Goal: Find specific page/section: Find specific page/section

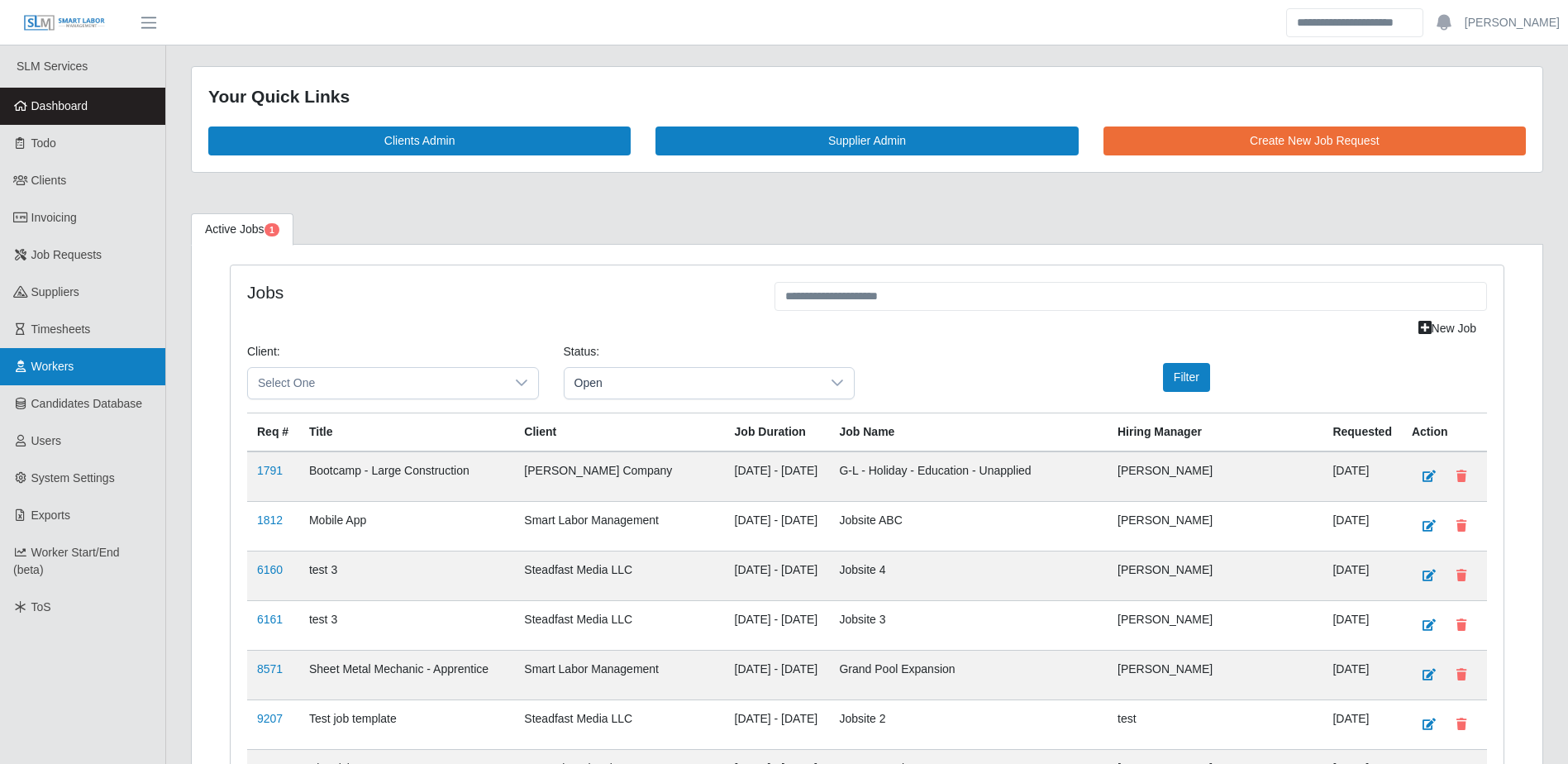
click at [65, 365] on span "Workers" at bounding box center [53, 366] width 43 height 13
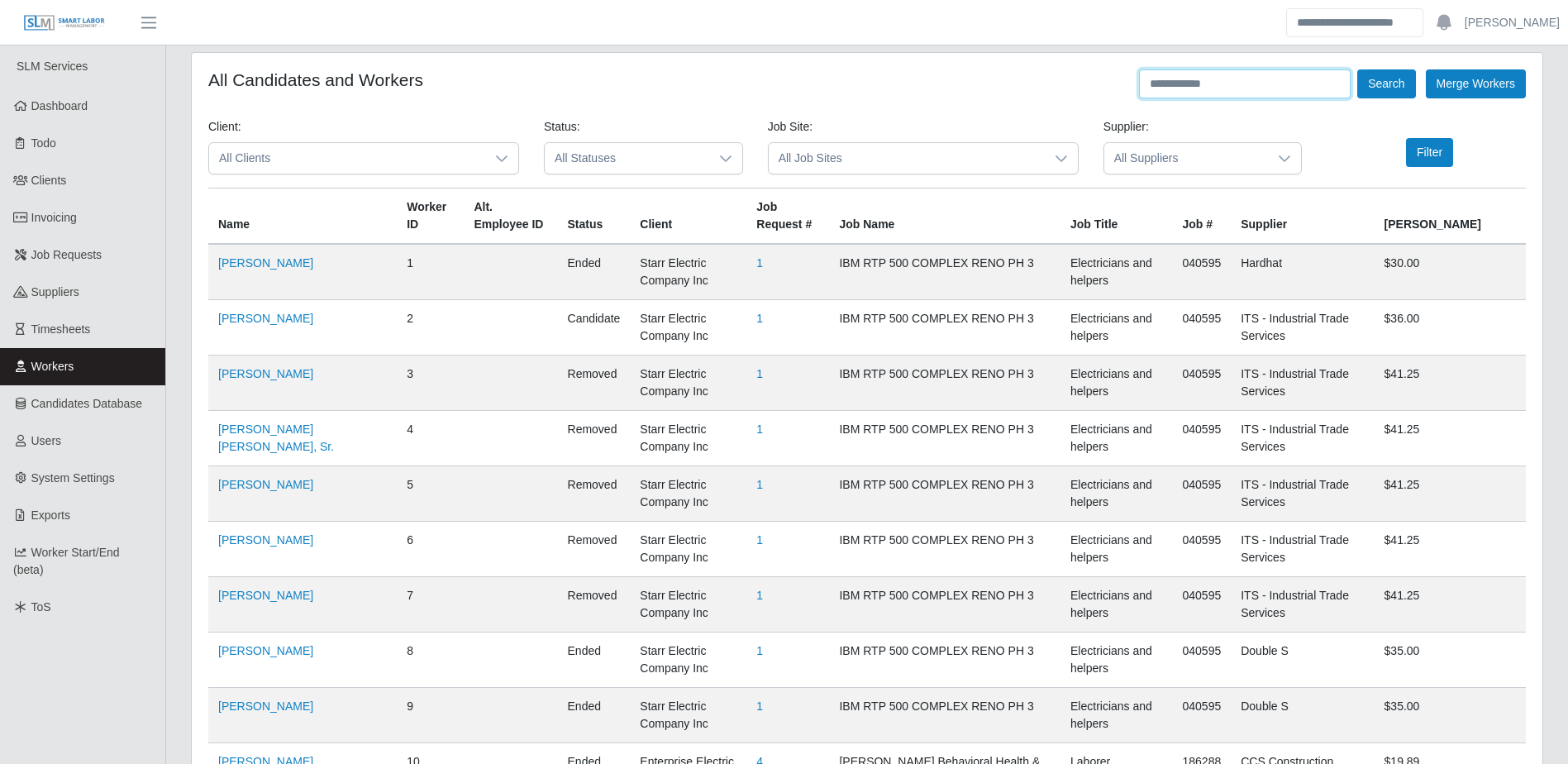
click at [1217, 90] on input "text" at bounding box center [1245, 83] width 212 height 29
type input "**********"
click at [1357, 69] on button "Search" at bounding box center [1386, 83] width 58 height 29
